Goal: Task Accomplishment & Management: Complete application form

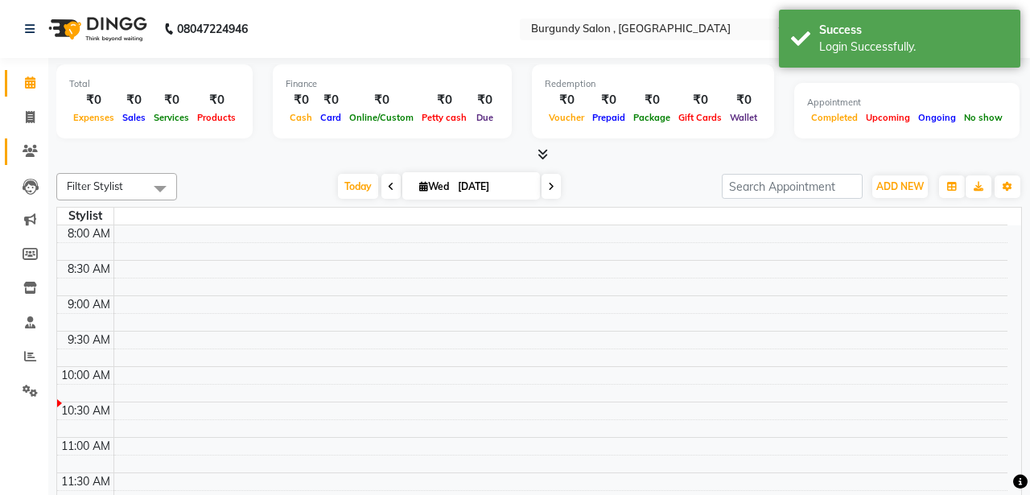
select select "en"
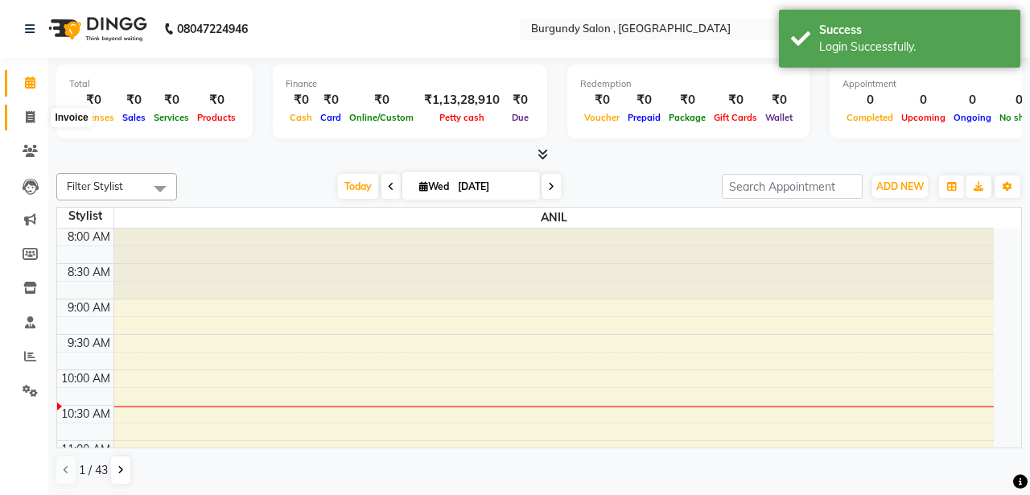
click at [27, 117] on icon at bounding box center [30, 117] width 9 height 12
select select "service"
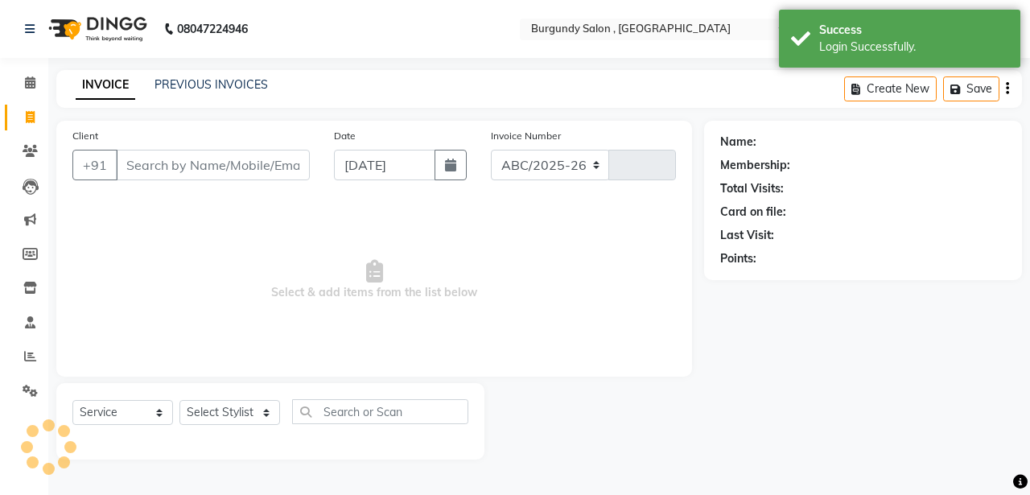
select select "5345"
type input "1678"
click at [175, 161] on input "Client" at bounding box center [213, 165] width 194 height 31
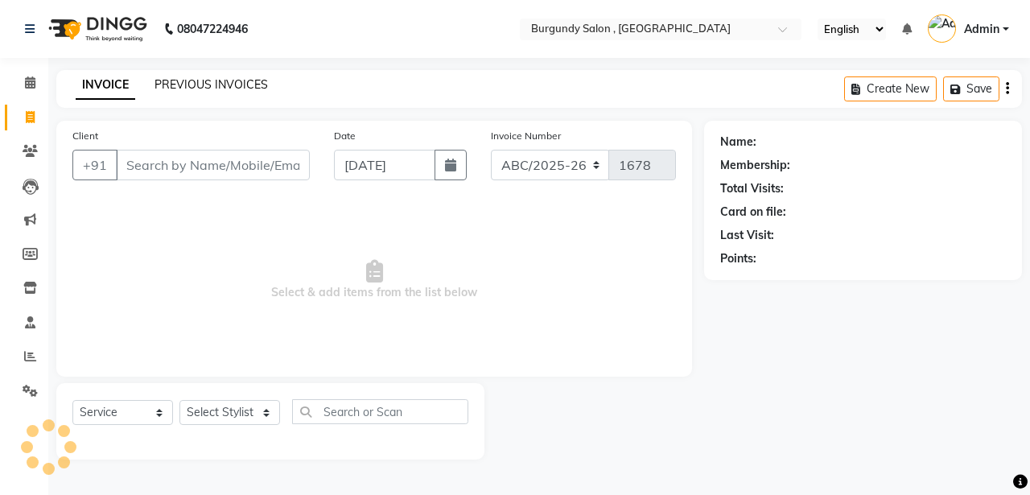
click at [216, 85] on link "PREVIOUS INVOICES" at bounding box center [212, 84] width 114 height 14
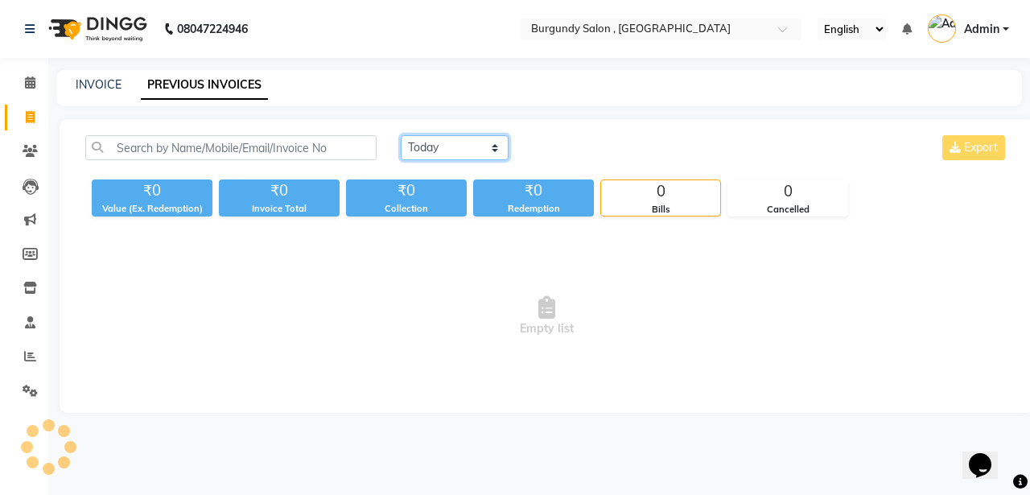
click at [456, 151] on select "[DATE] [DATE] Custom Range" at bounding box center [455, 147] width 108 height 25
select select "[DATE]"
click at [401, 135] on select "[DATE] [DATE] Custom Range" at bounding box center [455, 147] width 108 height 25
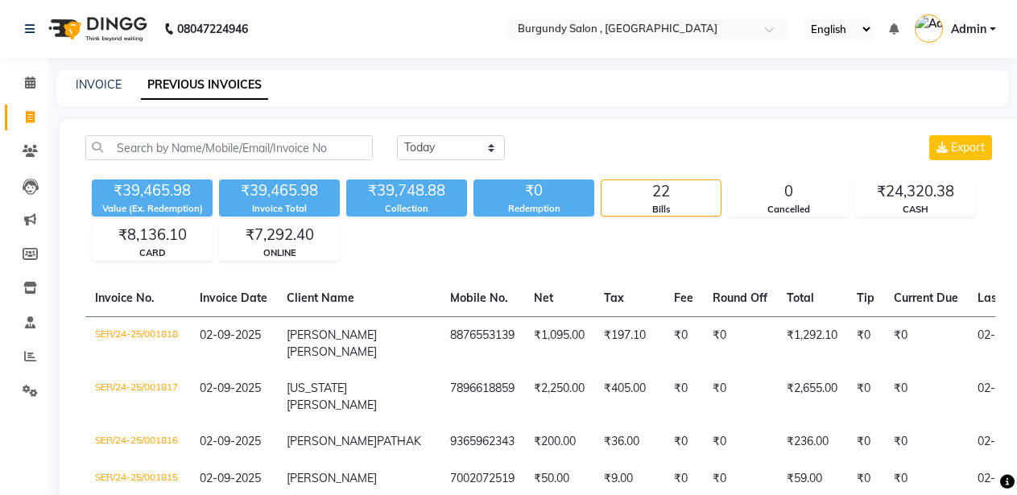
click at [95, 104] on div "INVOICE PREVIOUS INVOICES" at bounding box center [532, 88] width 952 height 36
click at [82, 77] on link "INVOICE" at bounding box center [99, 84] width 46 height 14
select select "service"
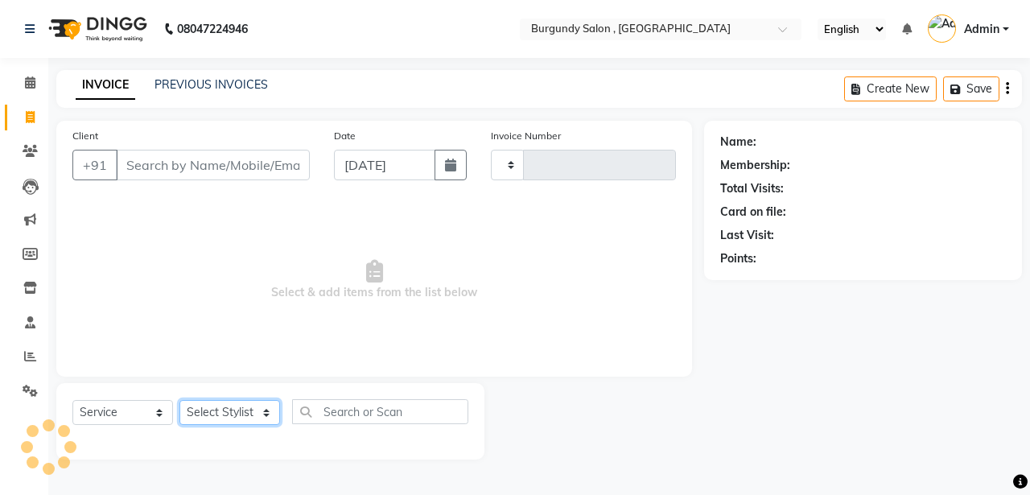
click at [229, 421] on select "Select Stylist" at bounding box center [230, 412] width 101 height 25
click at [228, 402] on select "Select Stylist" at bounding box center [230, 412] width 101 height 25
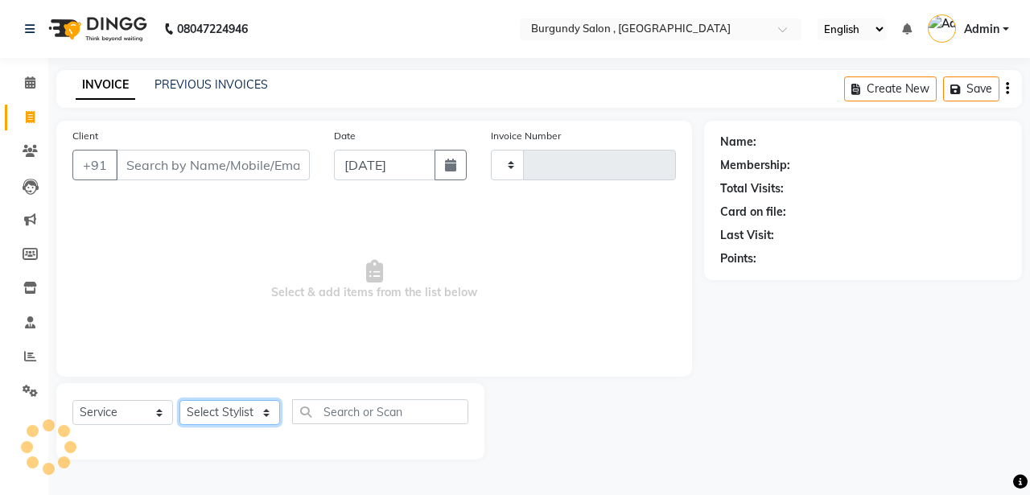
click at [228, 402] on select "Select Stylist" at bounding box center [230, 412] width 101 height 25
click at [262, 403] on select "Select Stylist" at bounding box center [230, 412] width 101 height 25
click at [262, 404] on select "Select Stylist" at bounding box center [230, 412] width 101 height 25
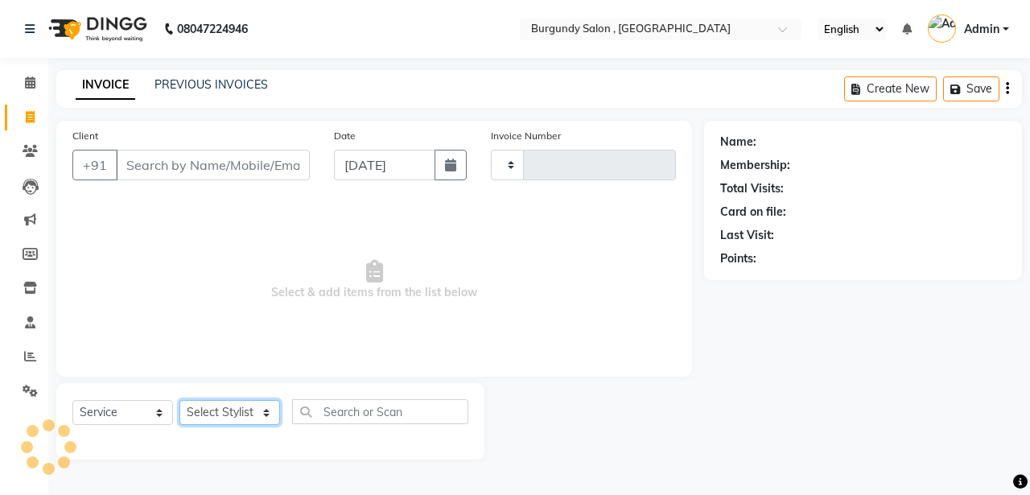
click at [262, 404] on select "Select Stylist" at bounding box center [230, 412] width 101 height 25
click at [256, 409] on select "Select Stylist" at bounding box center [230, 412] width 101 height 25
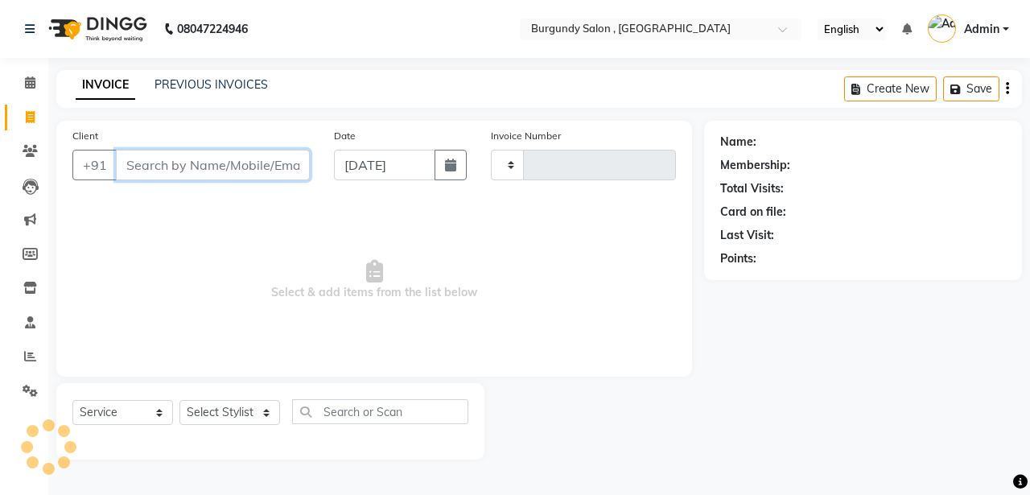
click at [230, 156] on input "Client" at bounding box center [213, 165] width 194 height 31
click at [229, 156] on input "Client" at bounding box center [213, 165] width 194 height 31
type input "8486447255"
click at [194, 163] on input "8486447255" at bounding box center [213, 165] width 194 height 31
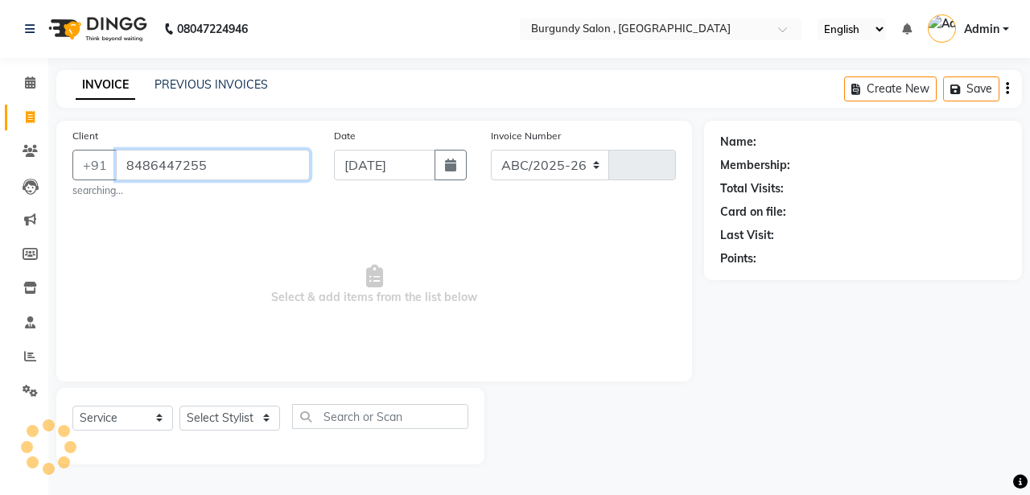
click at [194, 163] on input "8486447255" at bounding box center [213, 165] width 194 height 31
select select "5345"
type input "1678"
type input "8486447255"
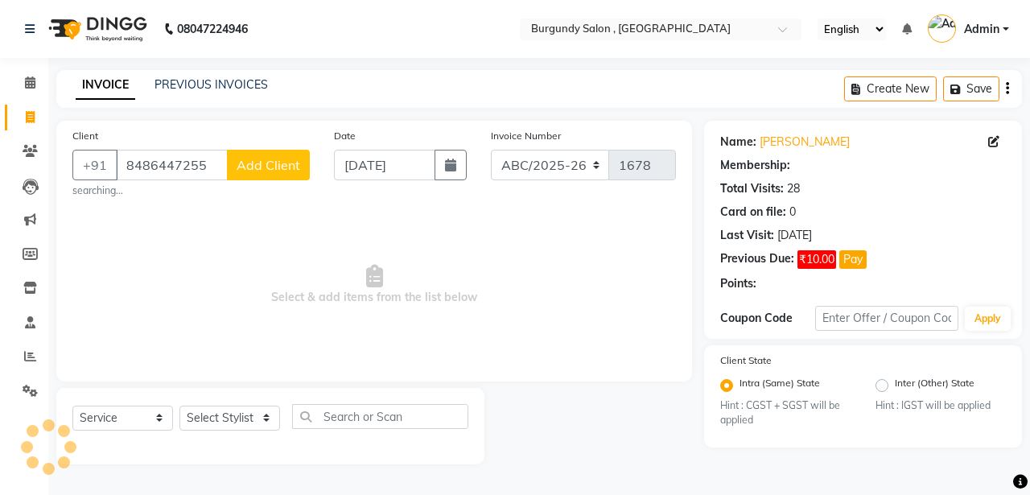
select select "1: Object"
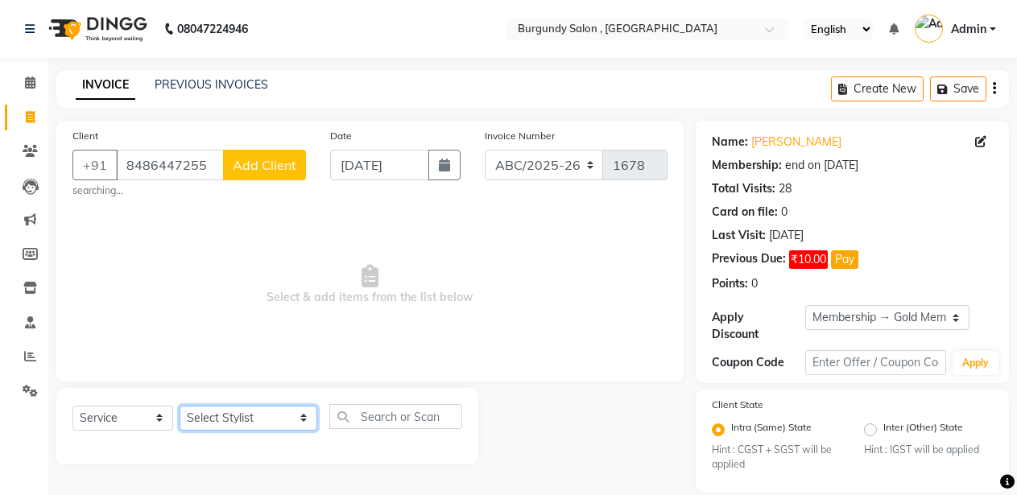
click at [246, 412] on select "Select Stylist ANIL [PERSON_NAME] [PERSON_NAME] DHON DAS DHON / [PERSON_NAME] […" at bounding box center [249, 418] width 138 height 25
select select "32568"
click at [180, 406] on select "Select Stylist ANIL [PERSON_NAME] [PERSON_NAME] DHON DAS DHON / [PERSON_NAME] […" at bounding box center [249, 418] width 138 height 25
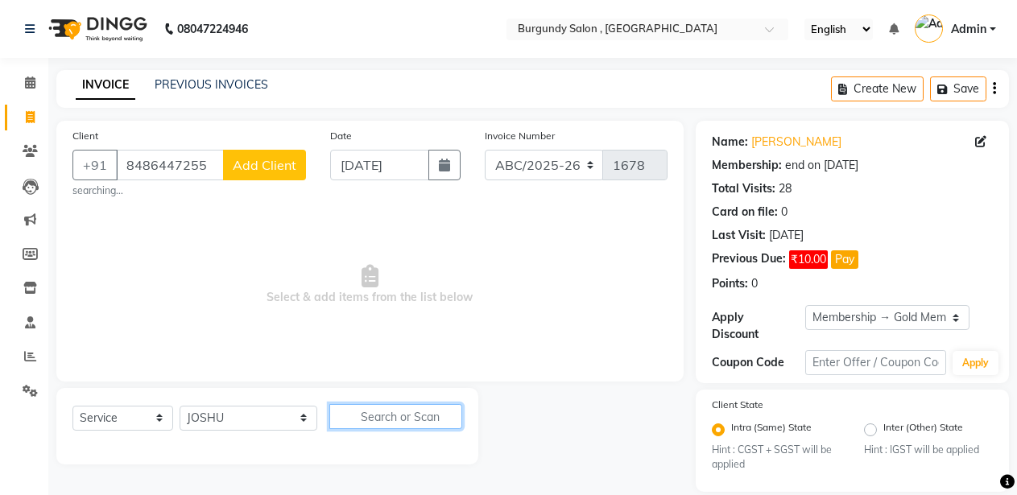
click at [368, 411] on input "text" at bounding box center [396, 416] width 134 height 25
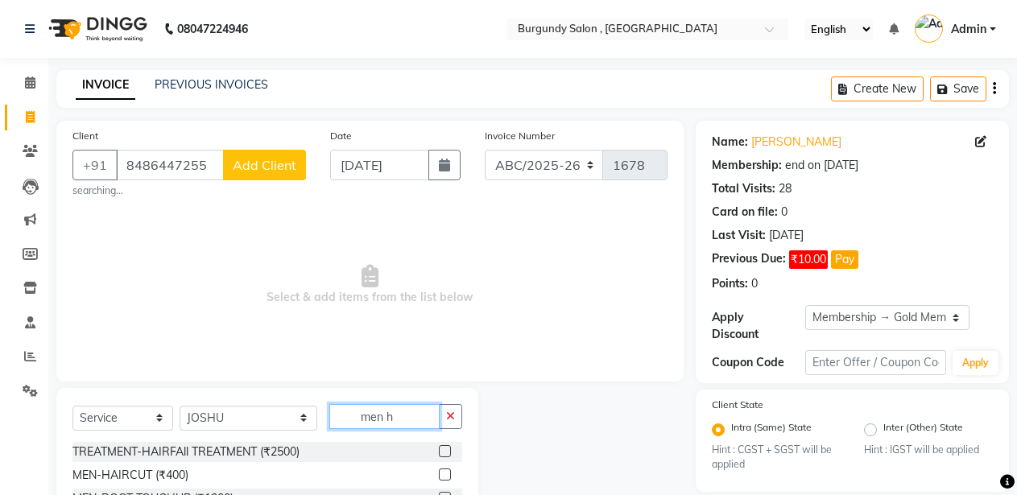
type input "men h"
click at [444, 474] on label at bounding box center [445, 475] width 12 height 12
click at [444, 474] on input "checkbox" at bounding box center [444, 475] width 10 height 10
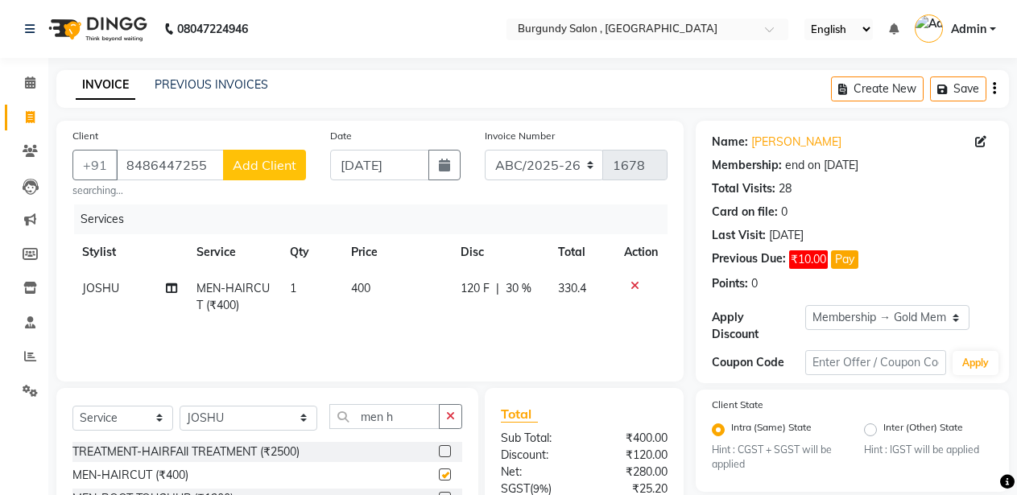
checkbox input "false"
click at [179, 169] on input "8486447255" at bounding box center [170, 165] width 108 height 31
type input "0"
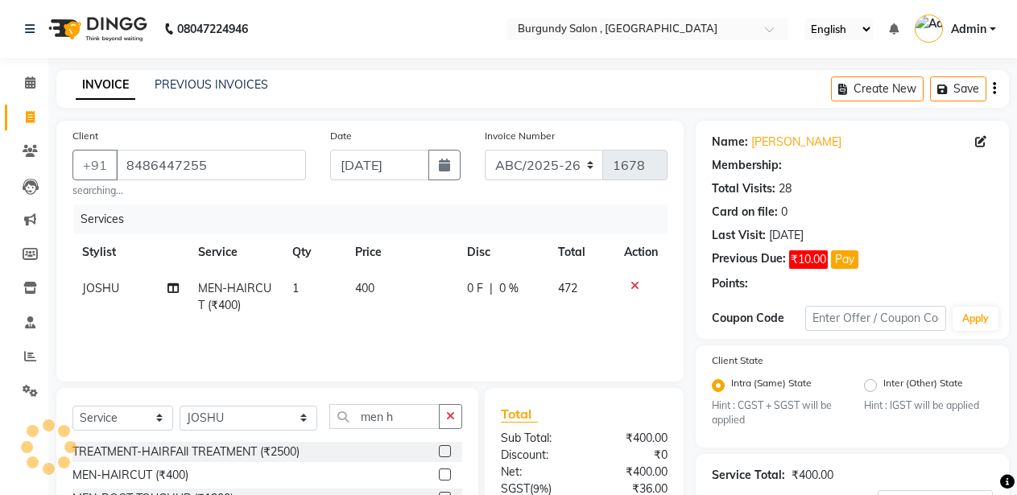
select select "1: Object"
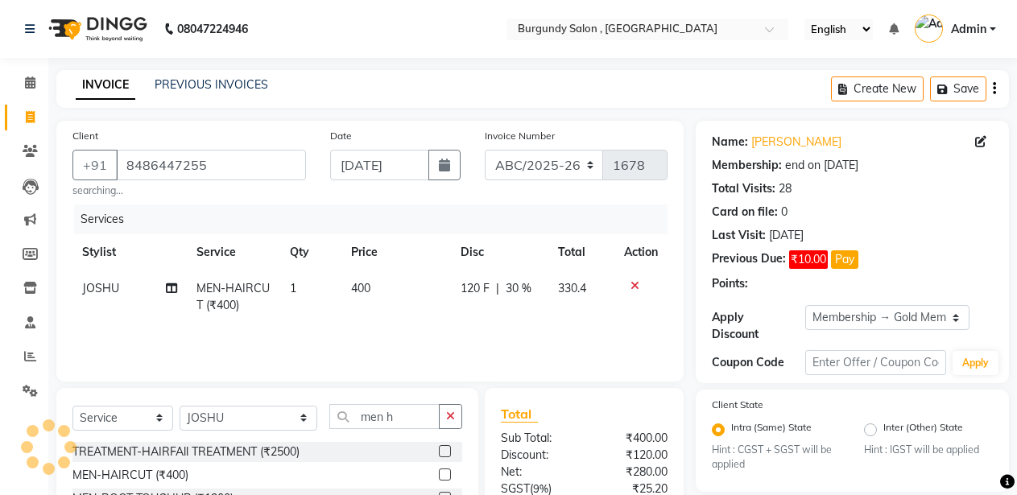
type input "30"
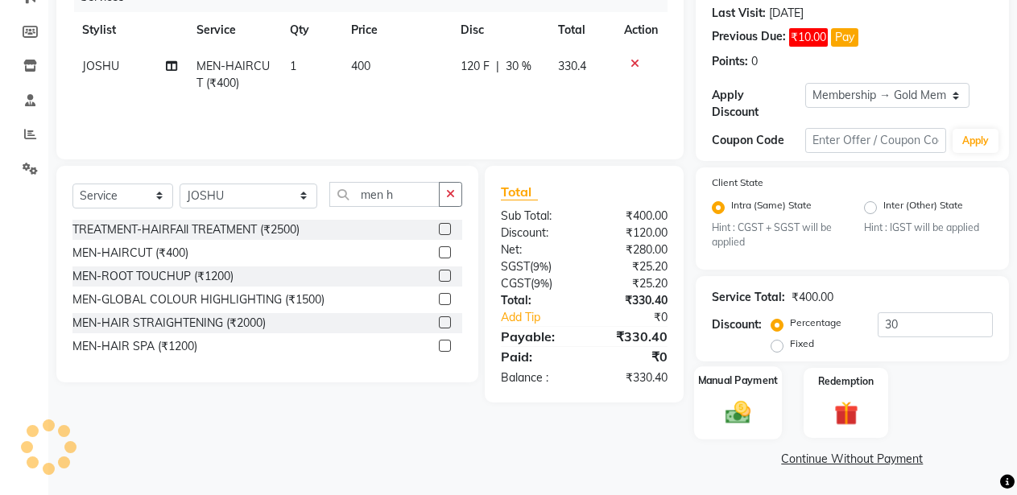
click at [732, 406] on img at bounding box center [737, 412] width 41 height 29
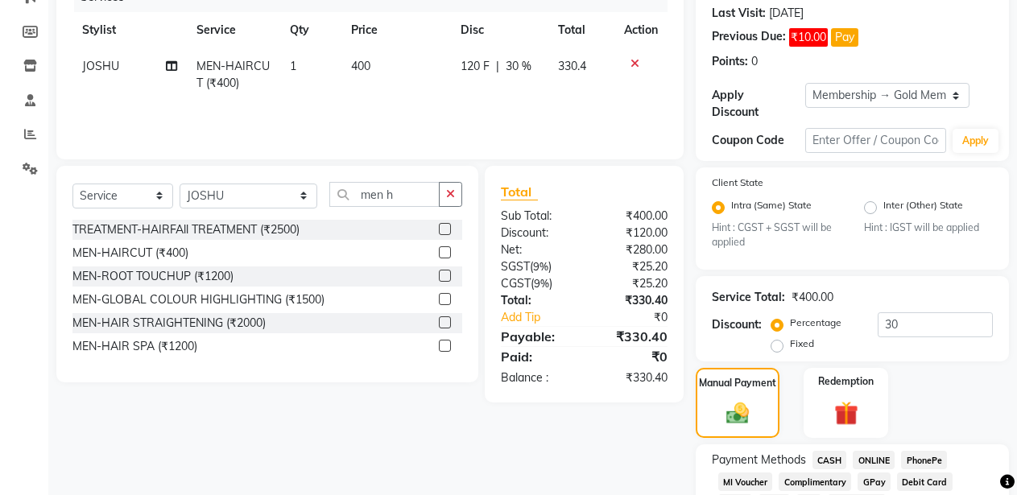
click at [824, 460] on span "CASH" at bounding box center [829, 460] width 35 height 19
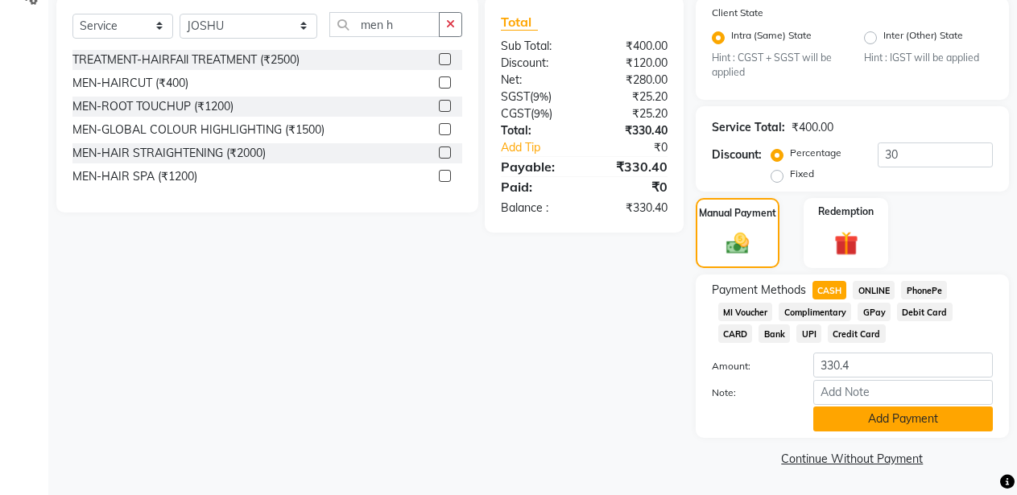
click at [856, 423] on button "Add Payment" at bounding box center [903, 419] width 180 height 25
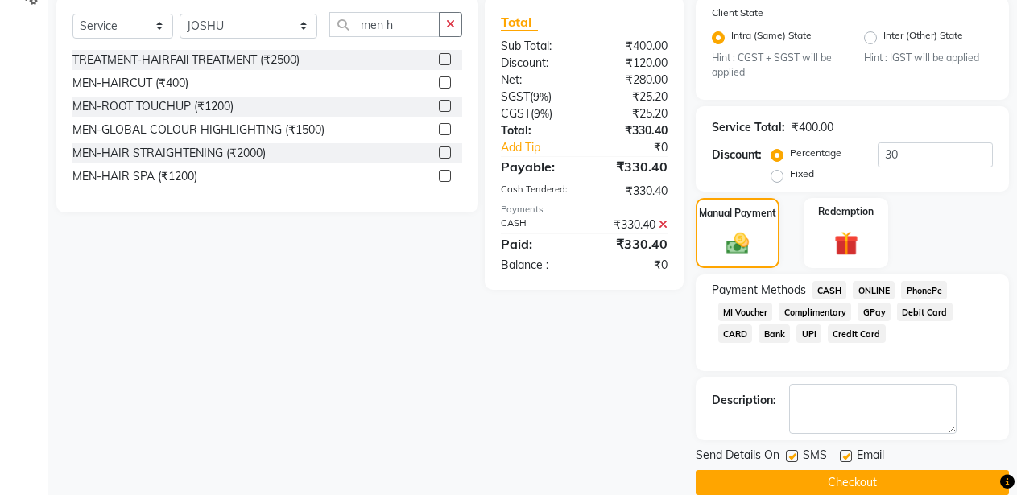
click at [790, 456] on label at bounding box center [792, 456] width 12 height 12
click at [790, 456] on input "checkbox" at bounding box center [791, 457] width 10 height 10
checkbox input "false"
click at [846, 454] on label at bounding box center [846, 456] width 12 height 12
click at [846, 454] on input "checkbox" at bounding box center [845, 457] width 10 height 10
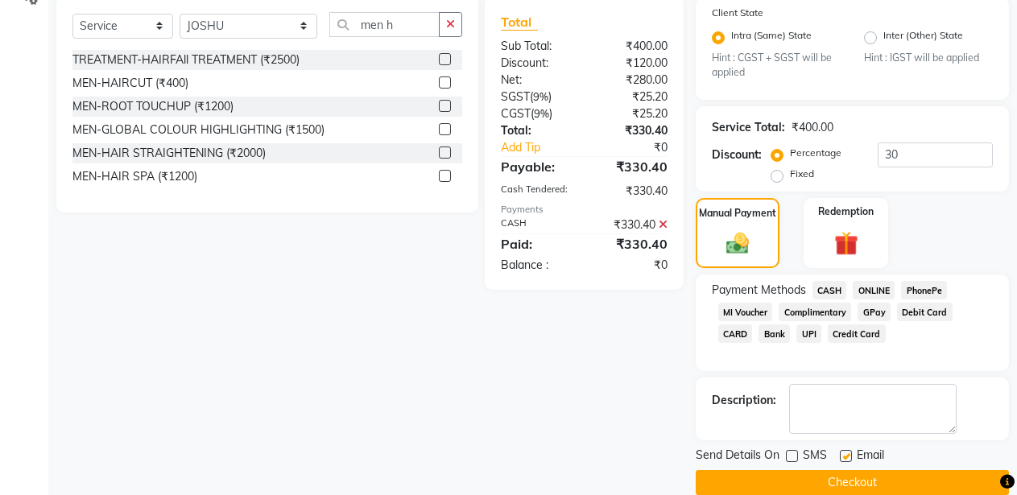
checkbox input "false"
click at [841, 477] on button "Checkout" at bounding box center [852, 482] width 313 height 25
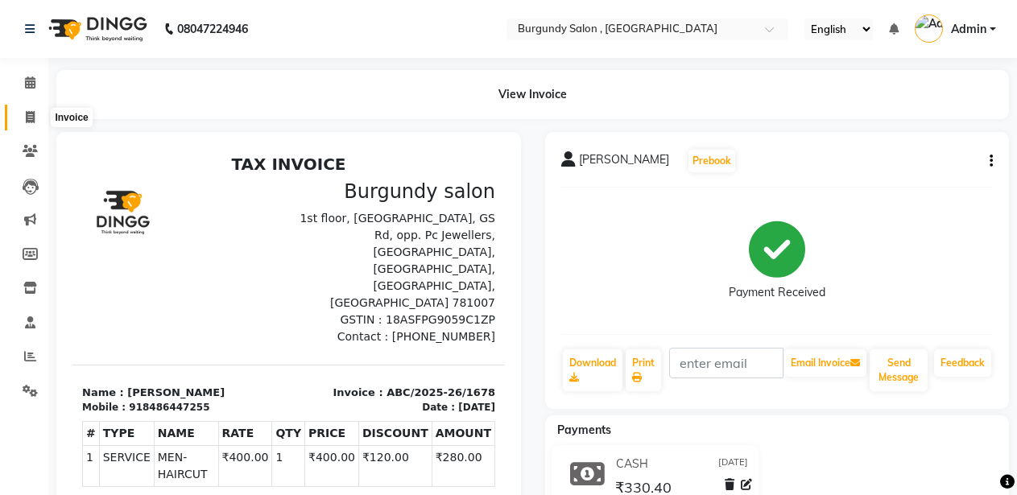
click at [35, 120] on icon at bounding box center [30, 117] width 9 height 12
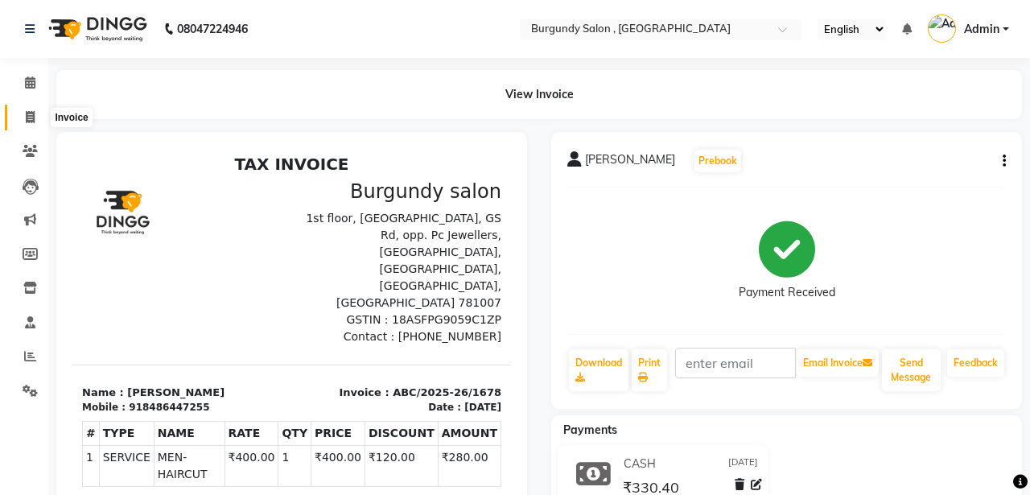
select select "service"
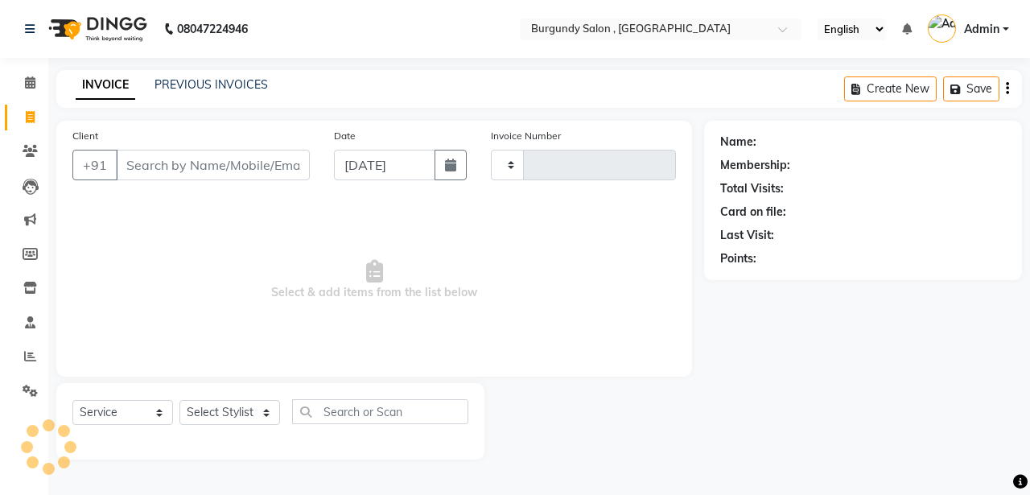
type input "b"
type input "1679"
select select "5345"
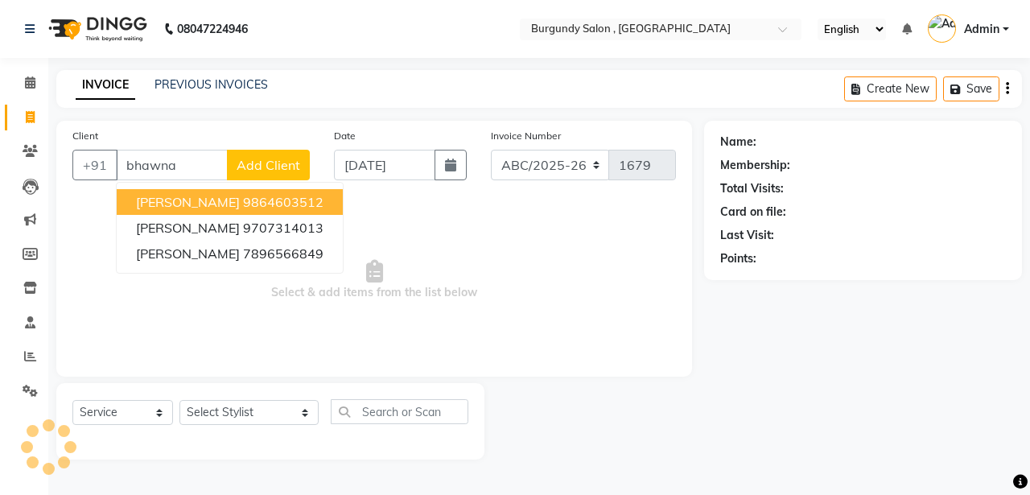
click at [230, 205] on span "[PERSON_NAME]" at bounding box center [188, 202] width 104 height 16
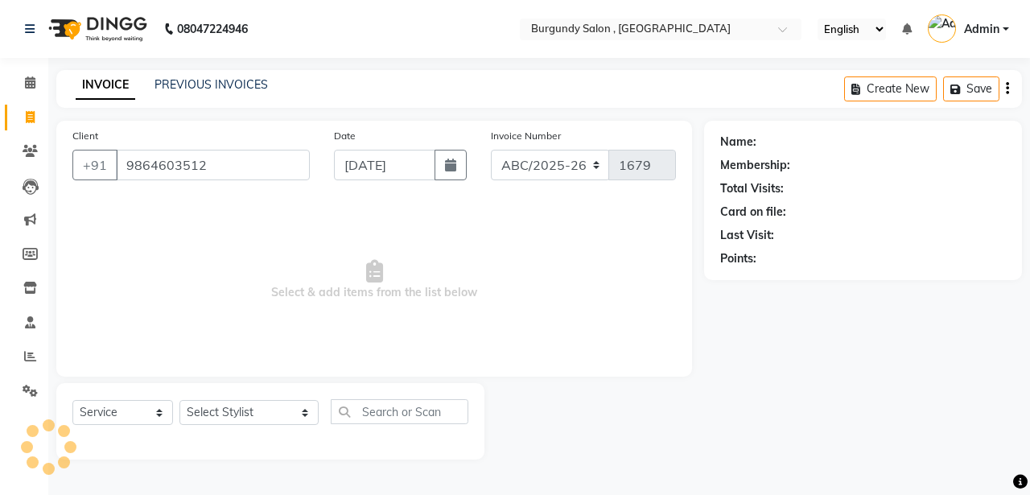
type input "9864603512"
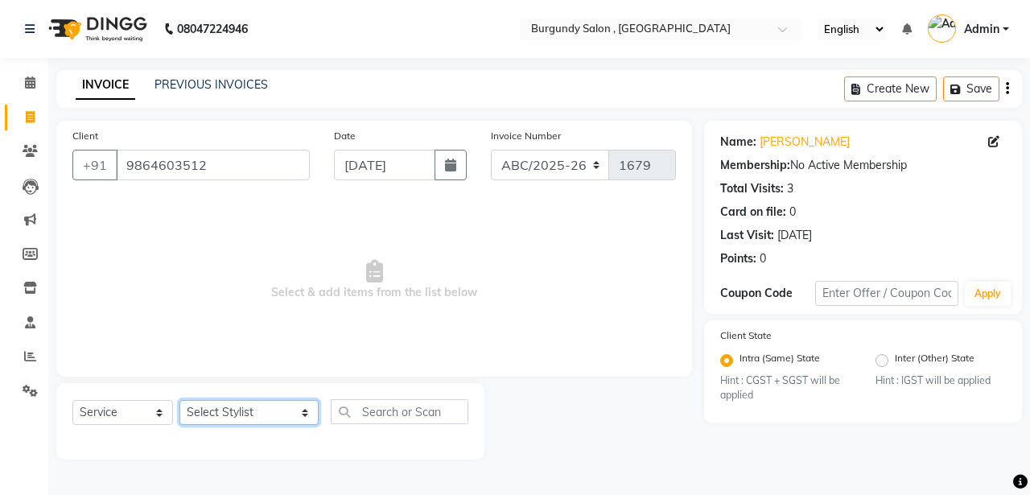
click at [258, 409] on select "Select Stylist ANIL [PERSON_NAME] [PERSON_NAME] DHON DAS DHON / [PERSON_NAME] […" at bounding box center [249, 412] width 139 height 25
select select "32576"
click at [180, 400] on select "Select Stylist ANIL [PERSON_NAME] [PERSON_NAME] DHON DAS DHON / [PERSON_NAME] […" at bounding box center [249, 412] width 139 height 25
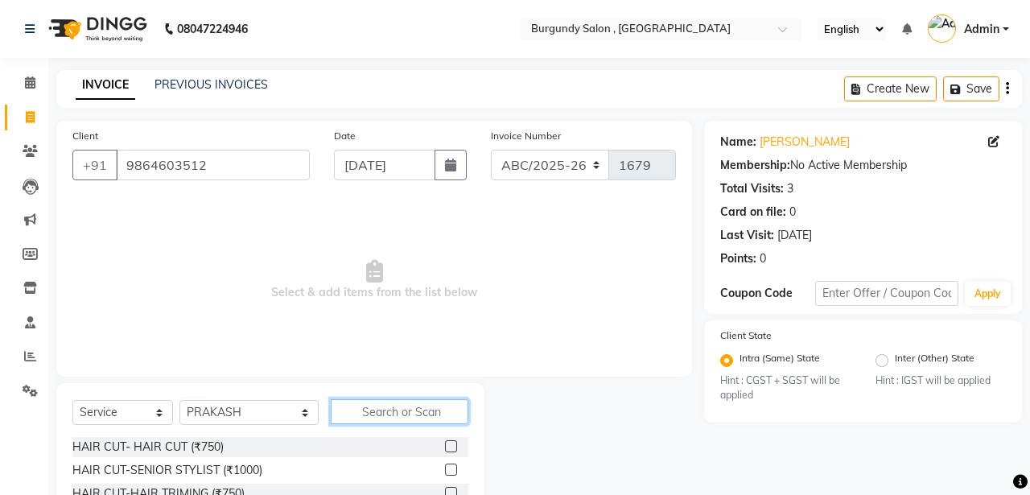
click at [347, 405] on input "text" at bounding box center [400, 411] width 138 height 25
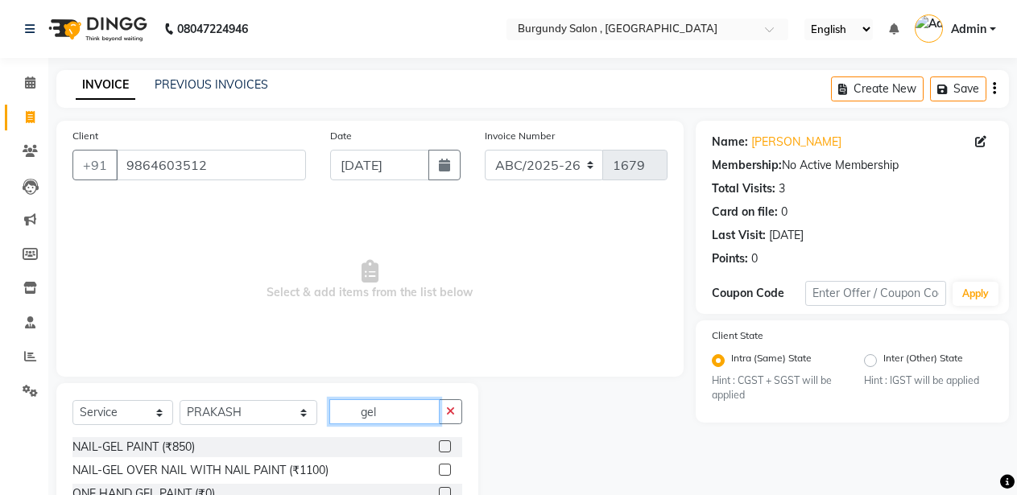
type input "gel"
click at [439, 446] on label at bounding box center [445, 446] width 12 height 12
click at [439, 446] on input "checkbox" at bounding box center [444, 447] width 10 height 10
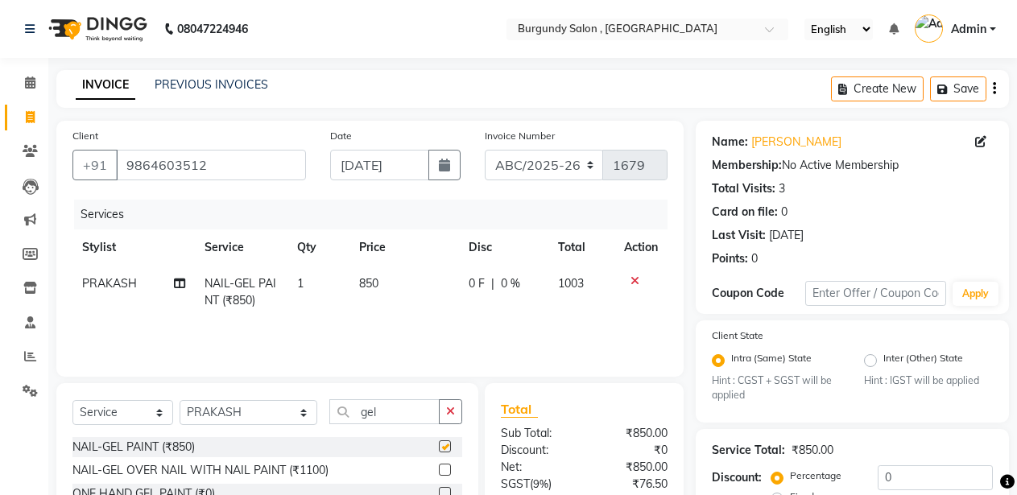
checkbox input "false"
click at [966, 84] on button "Save" at bounding box center [958, 88] width 56 height 25
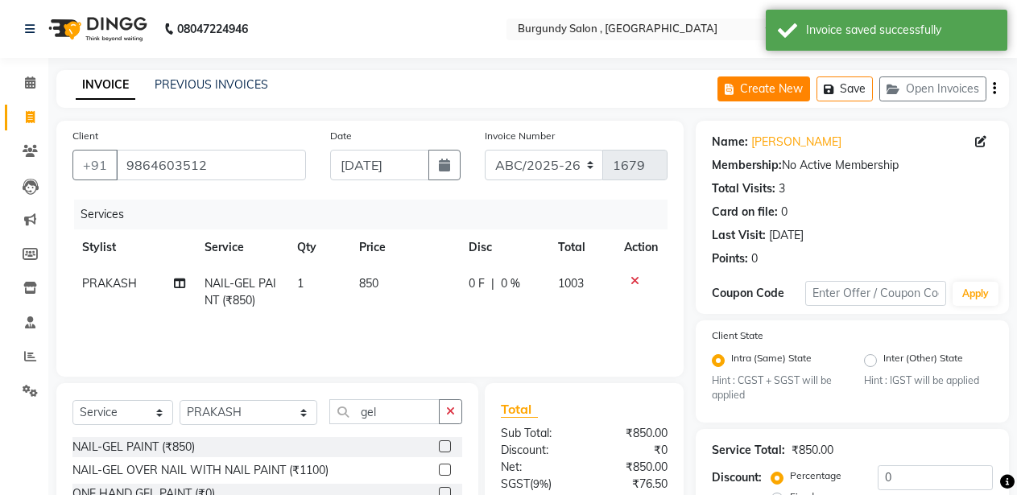
click at [733, 89] on icon "button" at bounding box center [731, 89] width 15 height 11
select select "service"
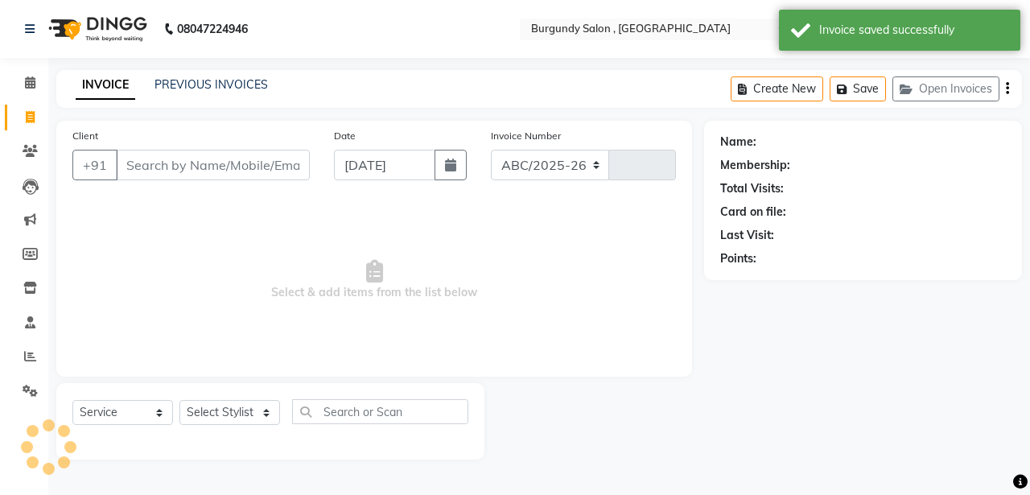
select select "5345"
type input "1679"
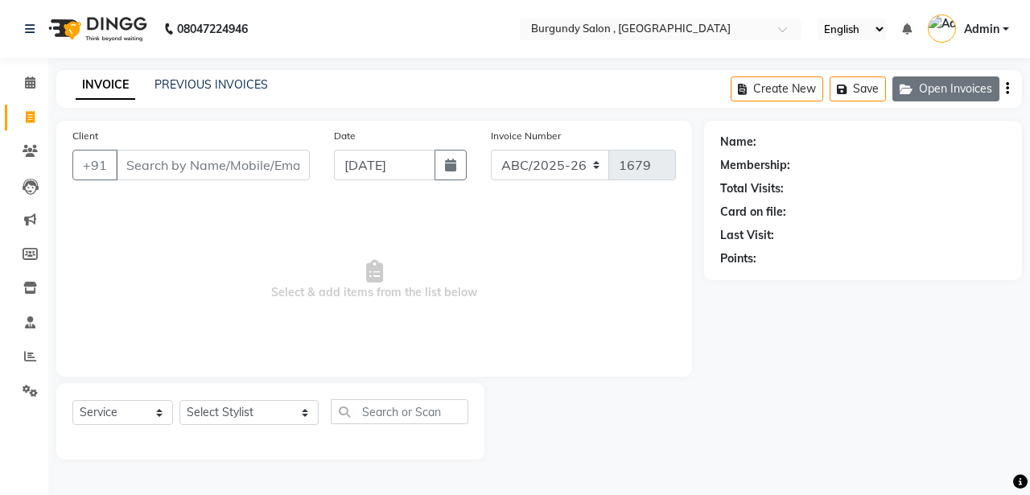
click at [918, 84] on icon "button" at bounding box center [909, 89] width 19 height 11
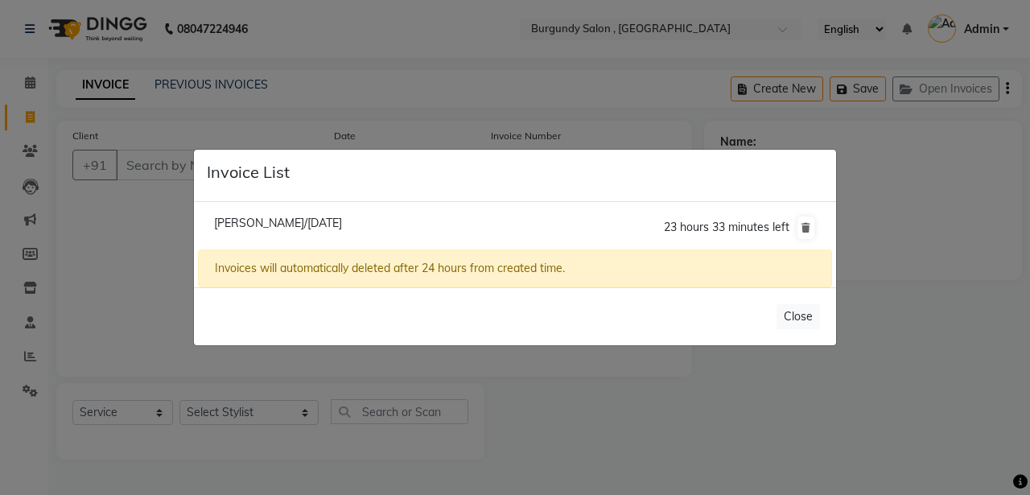
click at [247, 222] on span "[PERSON_NAME]/[DATE]" at bounding box center [278, 223] width 128 height 14
type input "9864603512"
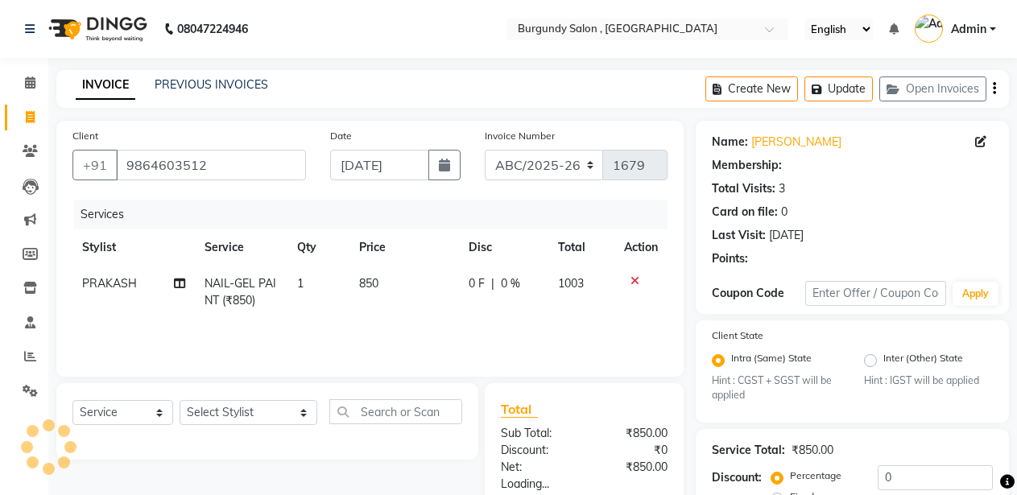
click at [371, 287] on span "850" at bounding box center [368, 283] width 19 height 14
click at [349, 287] on td "1" at bounding box center [318, 292] width 62 height 53
select select "32576"
click at [406, 283] on td "850" at bounding box center [403, 292] width 109 height 53
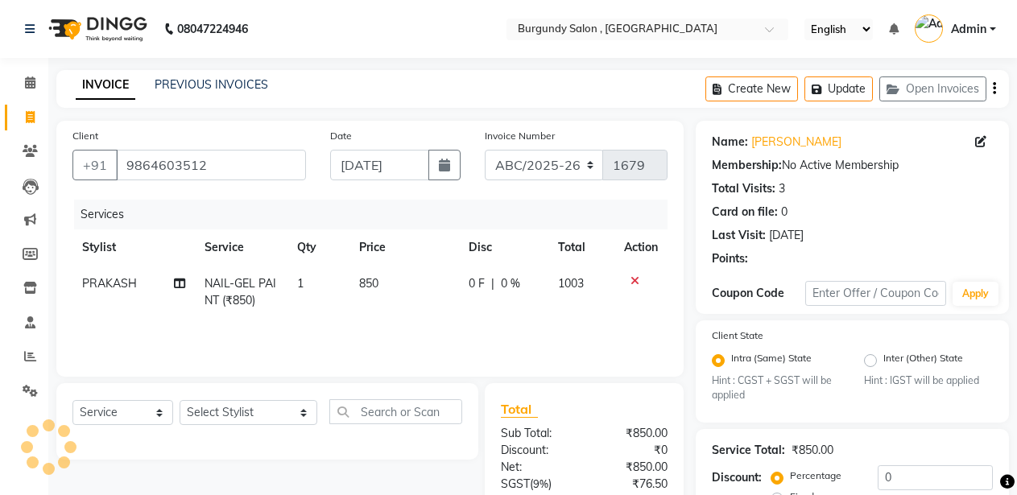
select select "32576"
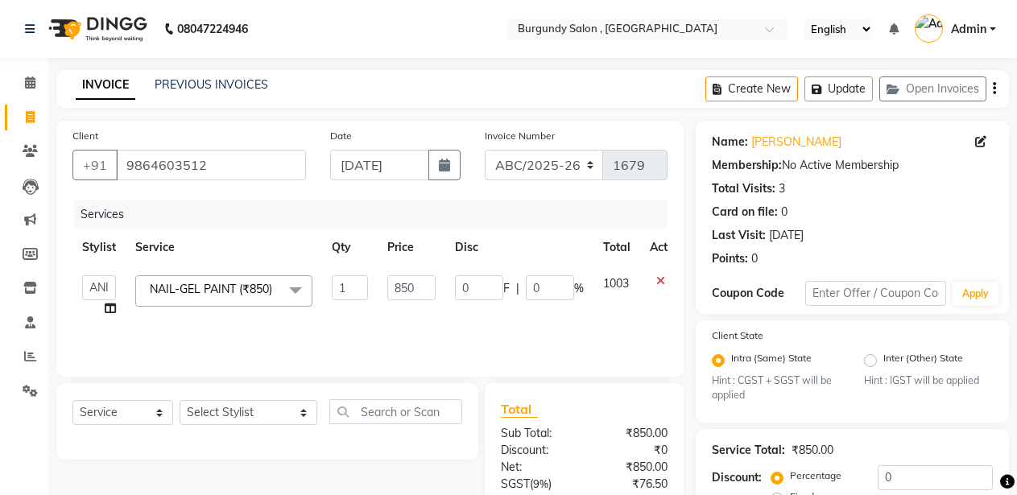
scroll to position [153, 0]
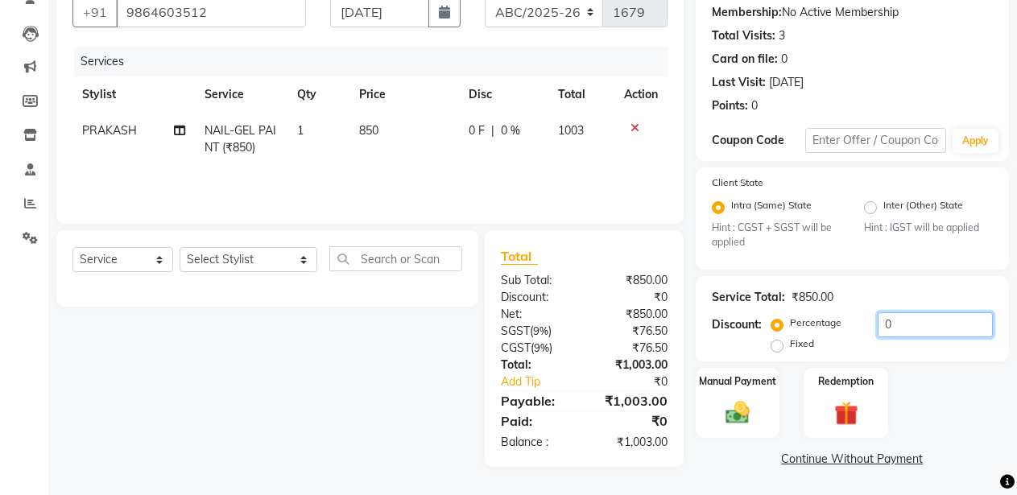
click at [877, 323] on input "0" at bounding box center [934, 324] width 115 height 25
type input "30"
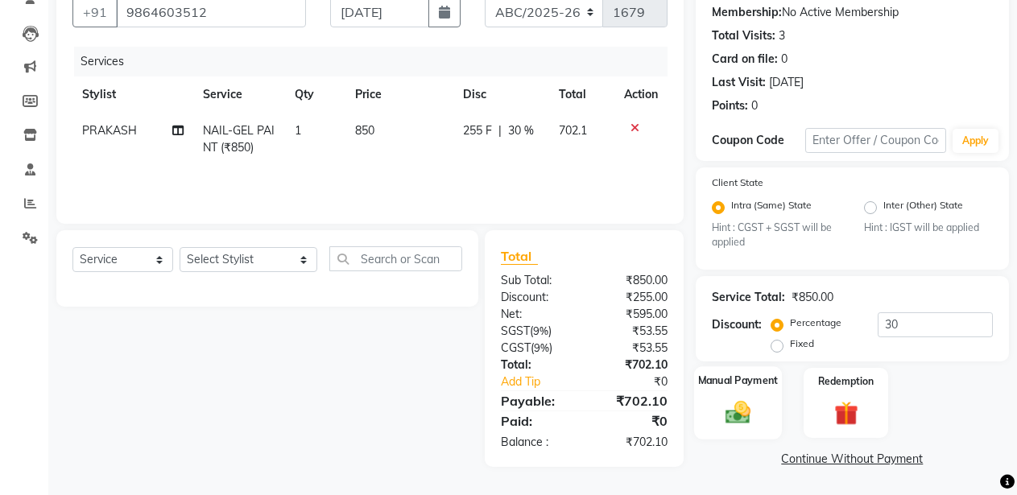
click at [745, 407] on img at bounding box center [737, 412] width 41 height 29
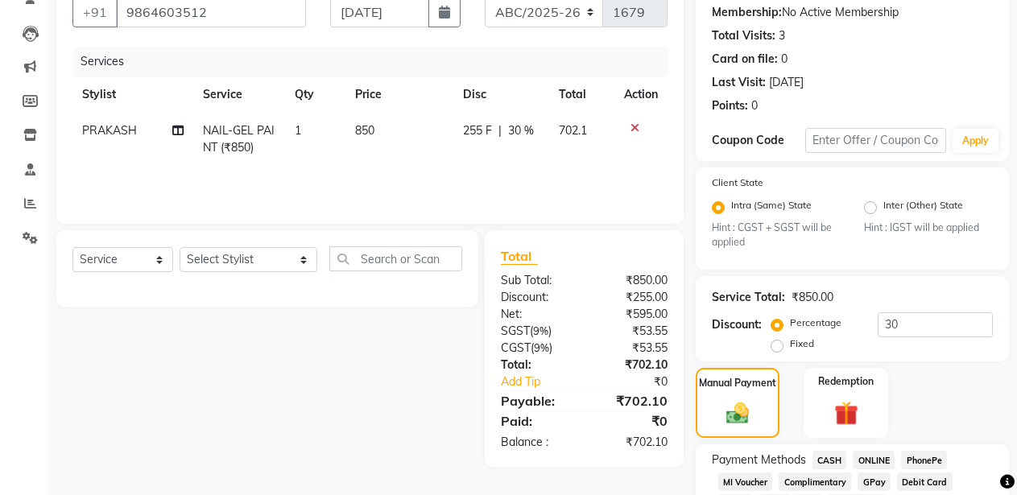
scroll to position [256, 0]
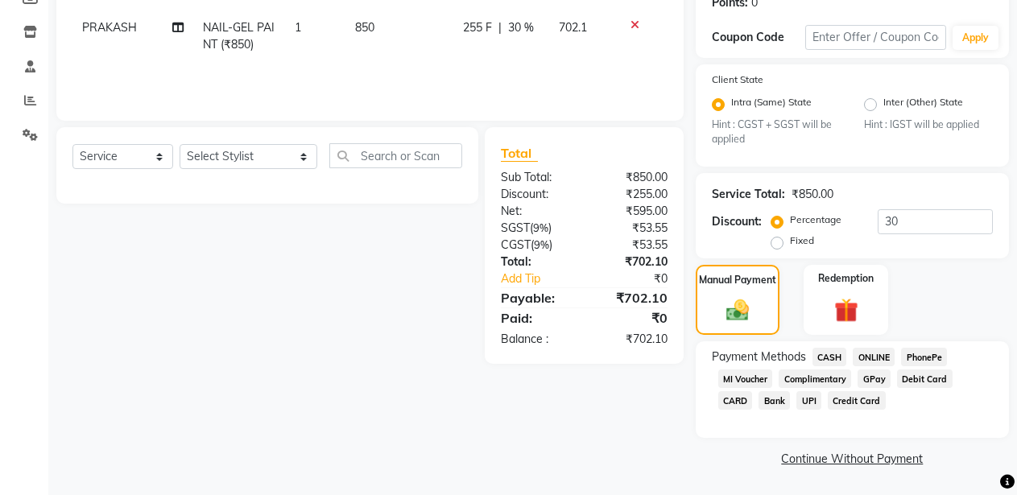
click at [830, 356] on span "CASH" at bounding box center [829, 357] width 35 height 19
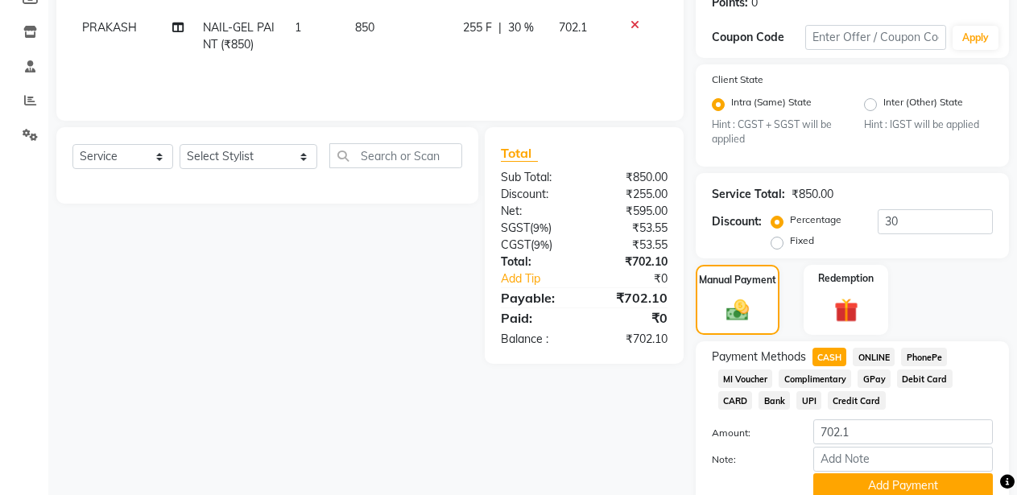
scroll to position [323, 0]
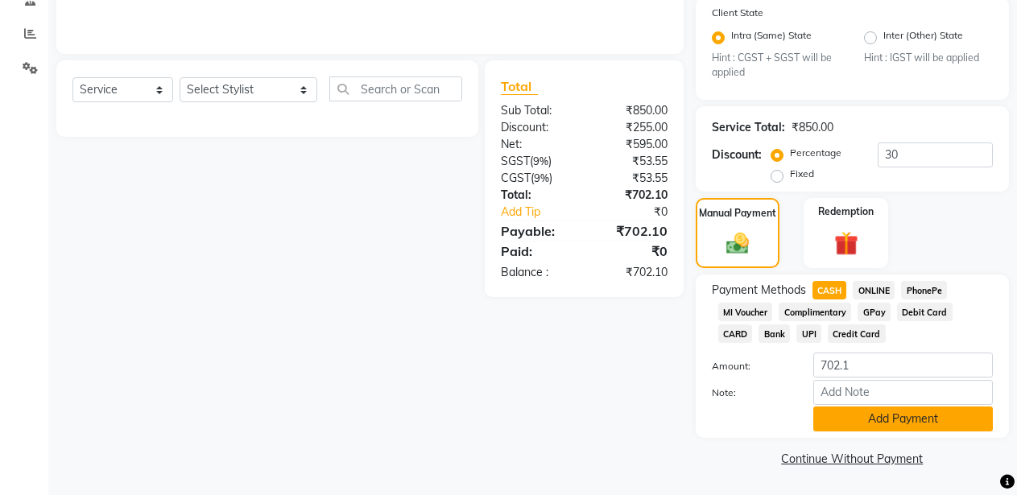
click at [851, 419] on button "Add Payment" at bounding box center [903, 419] width 180 height 25
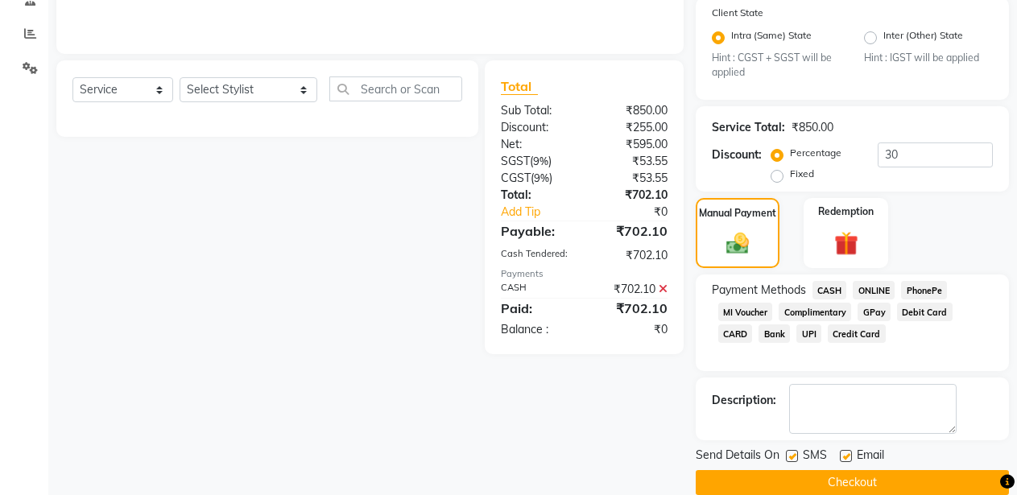
click at [788, 451] on label at bounding box center [792, 456] width 12 height 12
click at [788, 452] on input "checkbox" at bounding box center [791, 457] width 10 height 10
checkbox input "false"
click at [848, 455] on label at bounding box center [846, 456] width 12 height 12
click at [848, 455] on input "checkbox" at bounding box center [845, 457] width 10 height 10
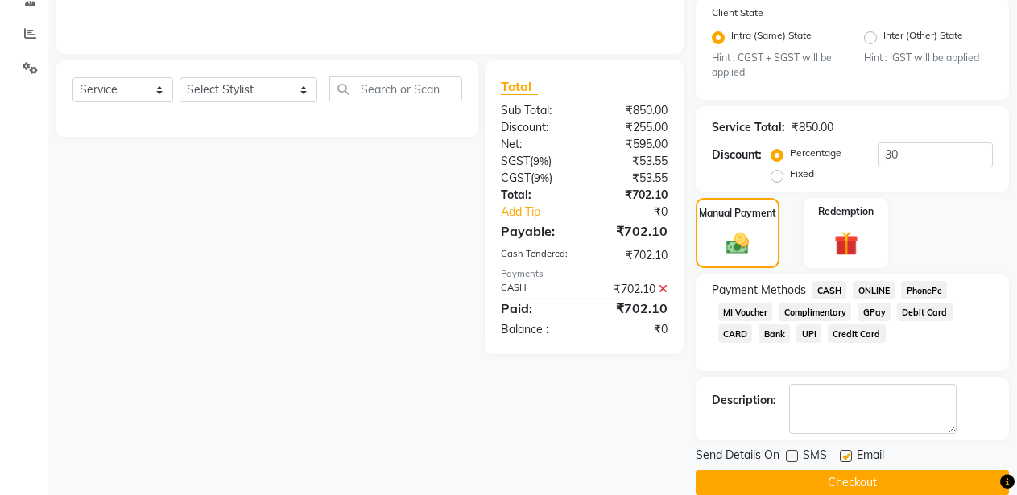
checkbox input "false"
click at [848, 478] on button "Checkout" at bounding box center [852, 482] width 313 height 25
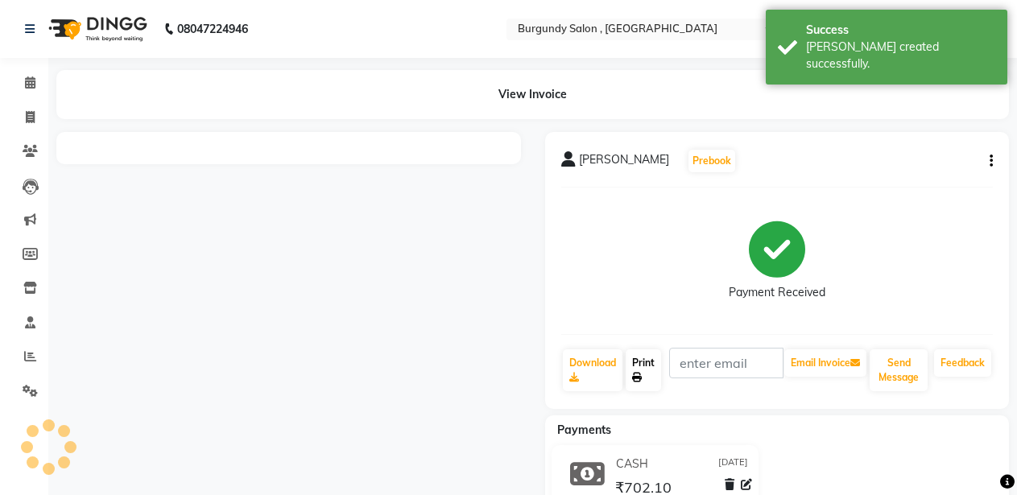
click at [629, 361] on link "Print" at bounding box center [642, 370] width 35 height 42
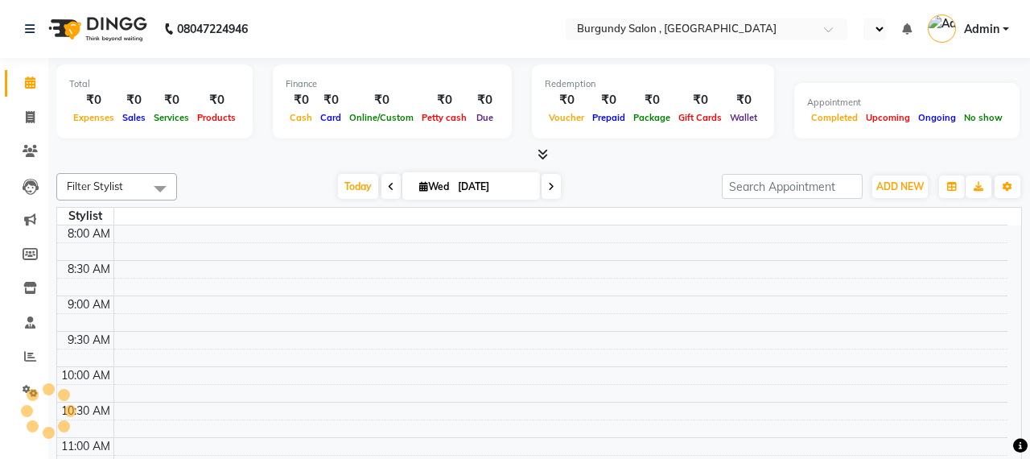
select select "en"
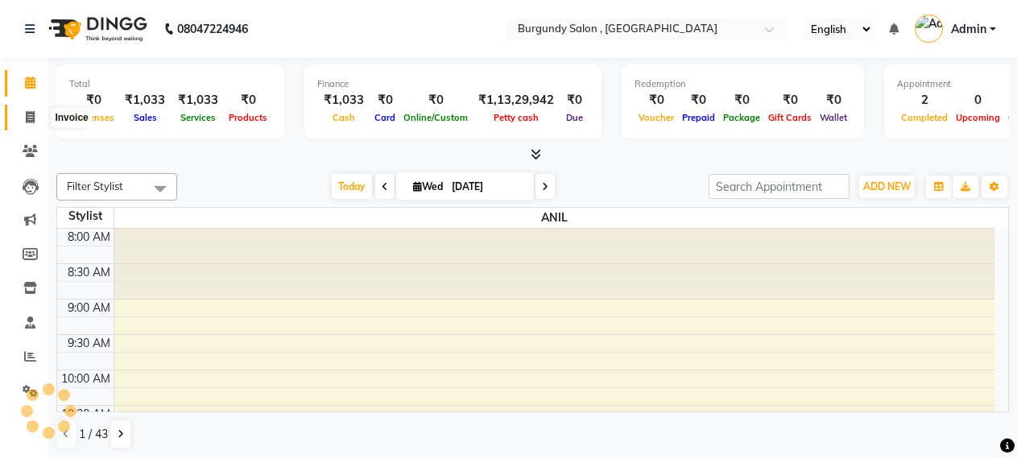
click at [29, 119] on icon at bounding box center [30, 117] width 9 height 12
select select "service"
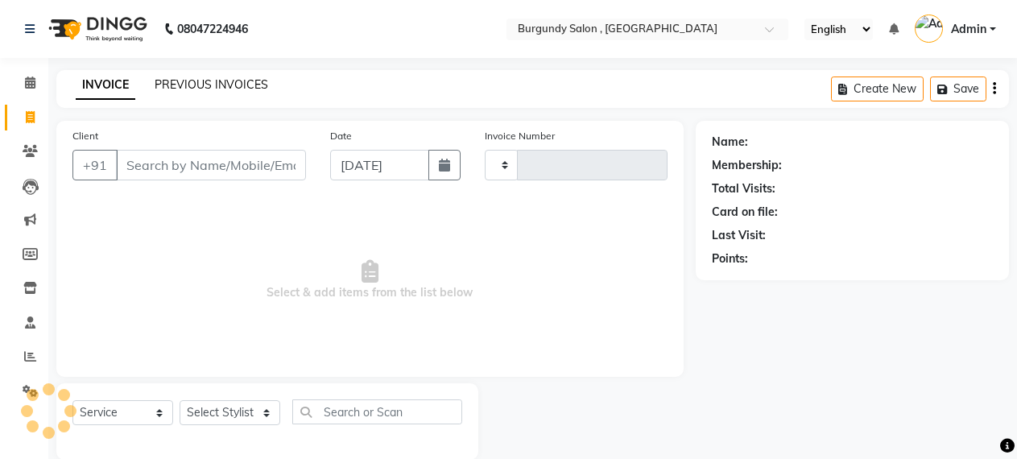
click at [220, 85] on link "PREVIOUS INVOICES" at bounding box center [212, 84] width 114 height 14
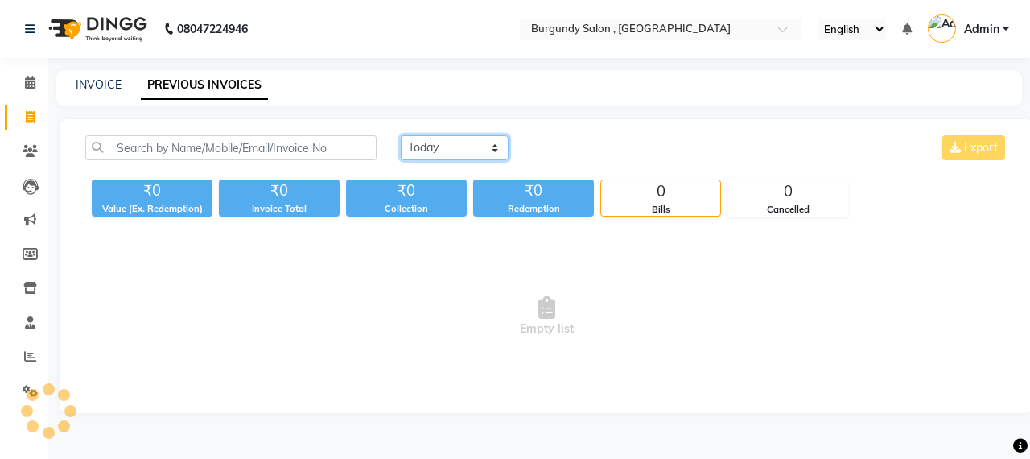
drag, startPoint x: 442, startPoint y: 148, endPoint x: 457, endPoint y: 158, distance: 18.1
click at [442, 148] on select "[DATE] [DATE] Custom Range" at bounding box center [455, 147] width 108 height 25
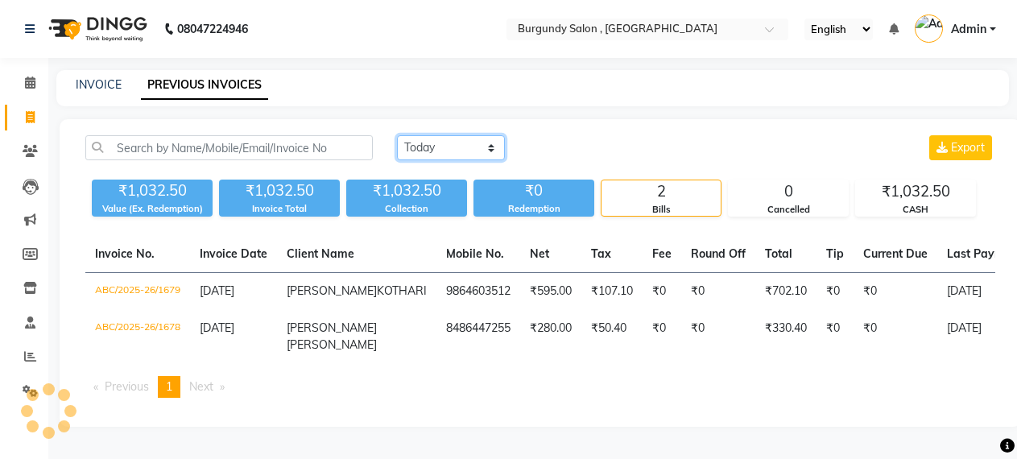
select select "[DATE]"
click at [397, 135] on select "[DATE] [DATE] Custom Range" at bounding box center [451, 147] width 108 height 25
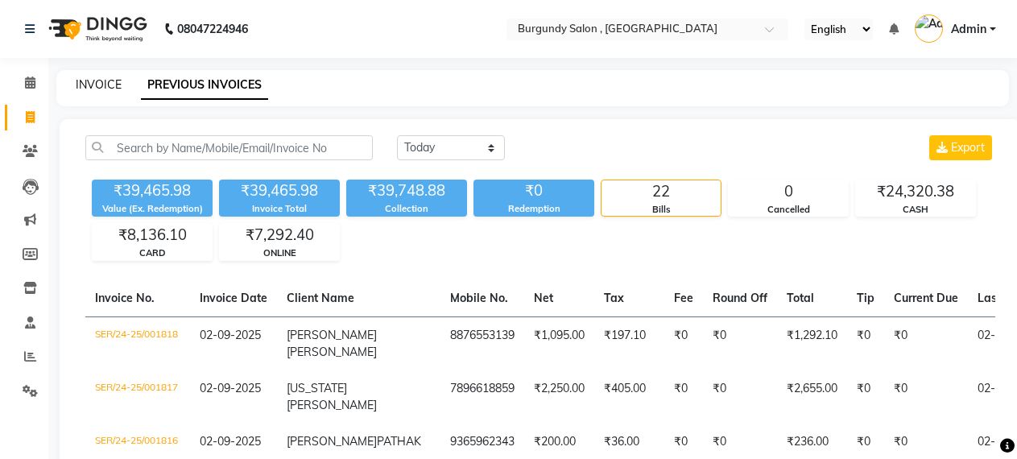
click at [107, 79] on link "INVOICE" at bounding box center [99, 84] width 46 height 14
select select "service"
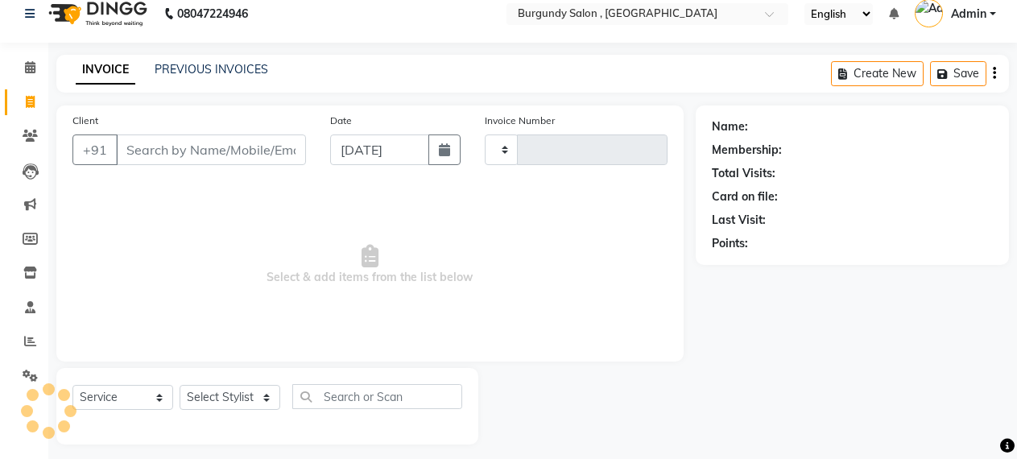
scroll to position [25, 0]
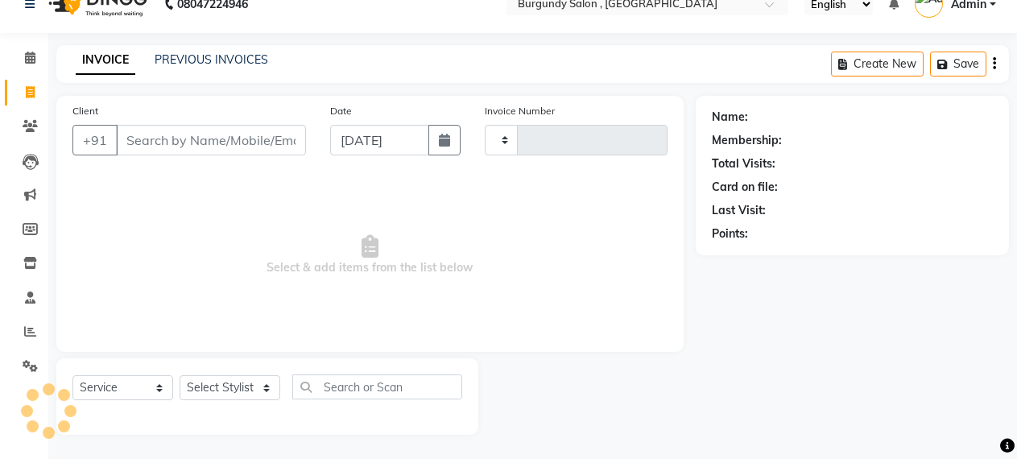
type input "1680"
select select "5345"
click at [107, 79] on div "INVOICE PREVIOUS INVOICES Create New Save" at bounding box center [532, 64] width 952 height 38
drag, startPoint x: 97, startPoint y: 45, endPoint x: 91, endPoint y: 23, distance: 22.7
